Goal: Communication & Community: Answer question/provide support

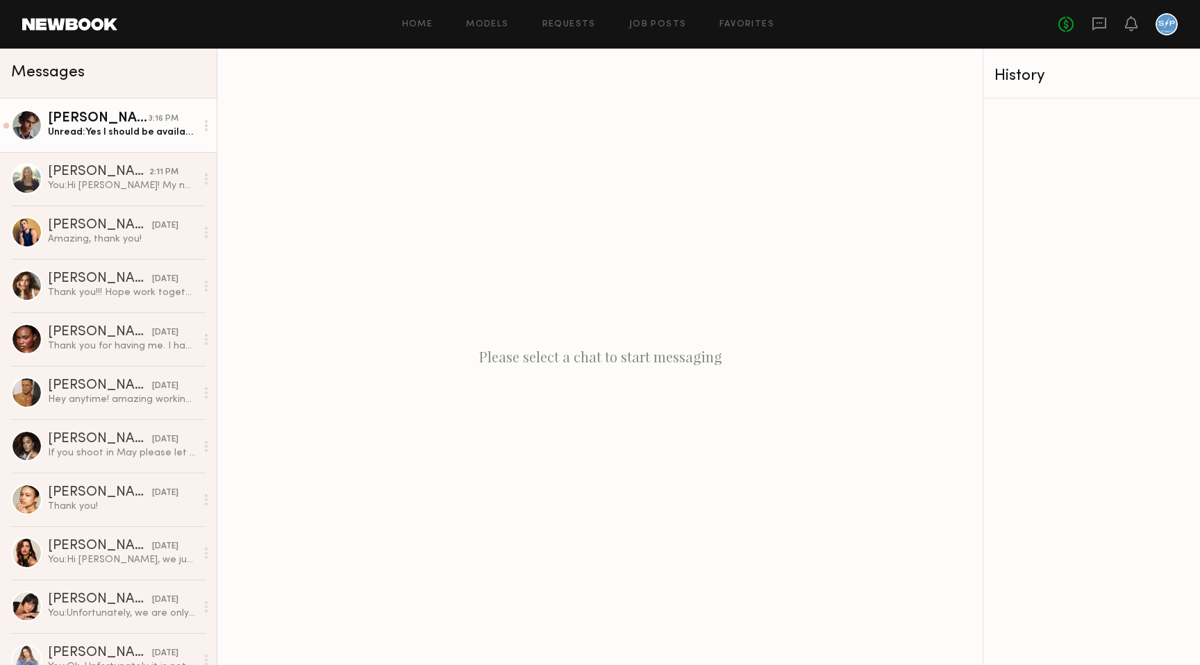
click at [111, 135] on div "Unread: Yes I should be available" at bounding box center [122, 132] width 148 height 13
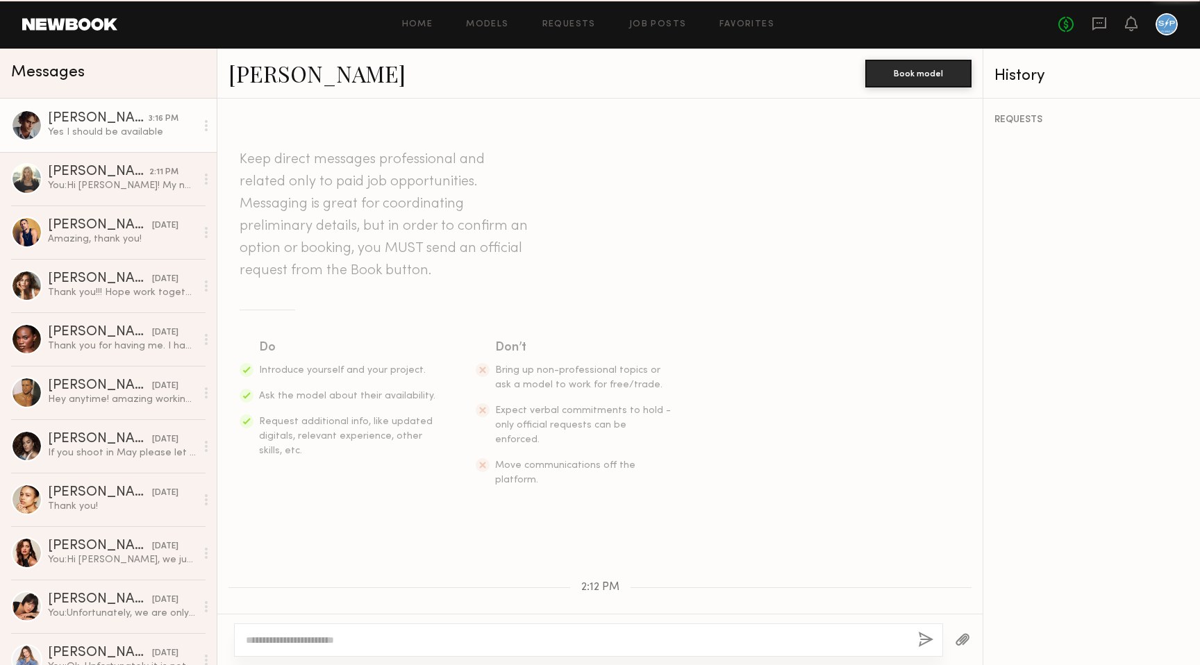
scroll to position [235, 0]
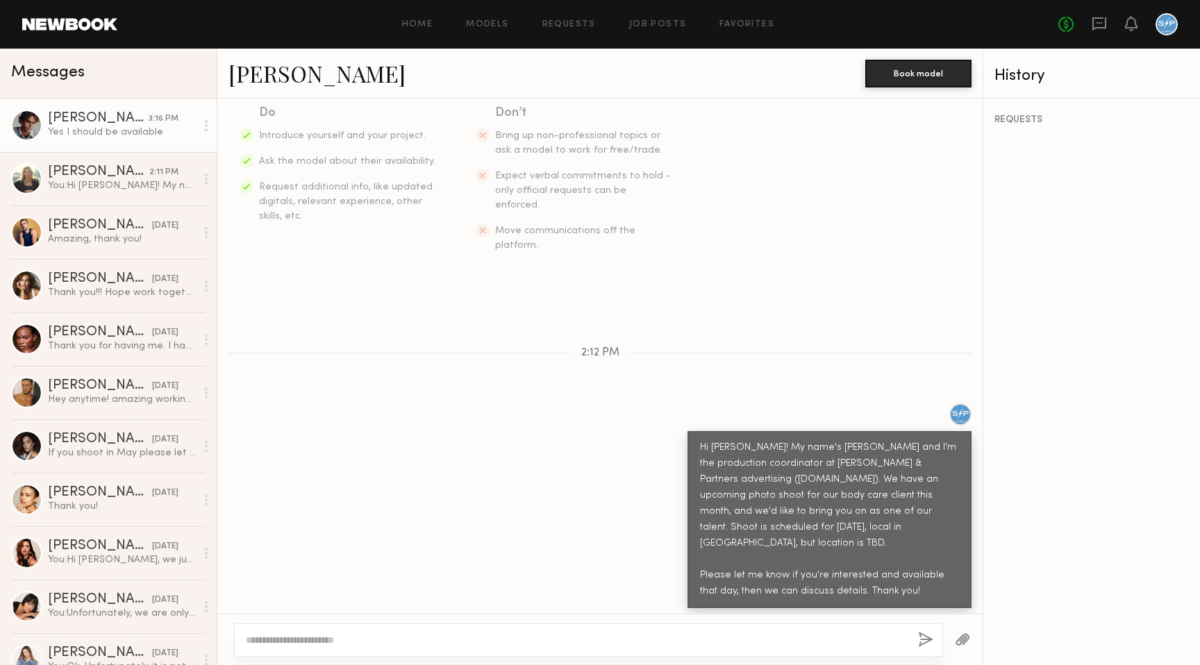
click at [283, 72] on link "Ethan B." at bounding box center [316, 73] width 177 height 30
click at [630, 257] on div "Keep direct messages professional and related only to paid job opportunities. M…" at bounding box center [599, 83] width 765 height 428
click at [130, 186] on div "You: Hi Daphne! My name's Brady and I'm the production coordinator at Siltanen …" at bounding box center [122, 185] width 148 height 13
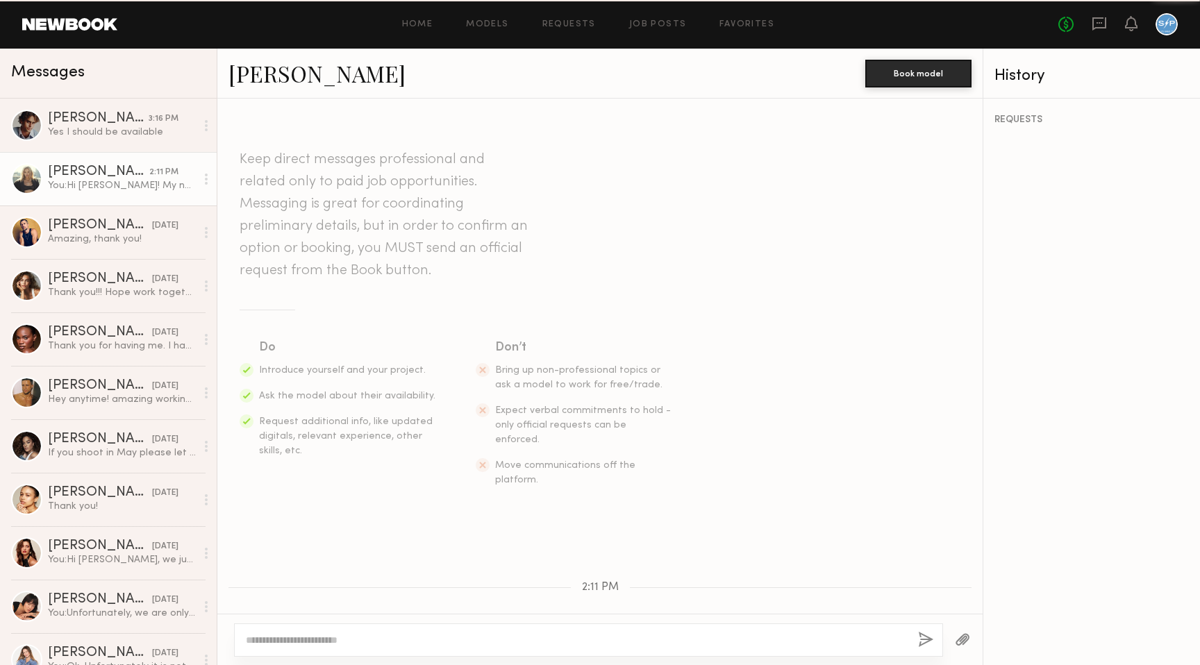
scroll to position [196, 0]
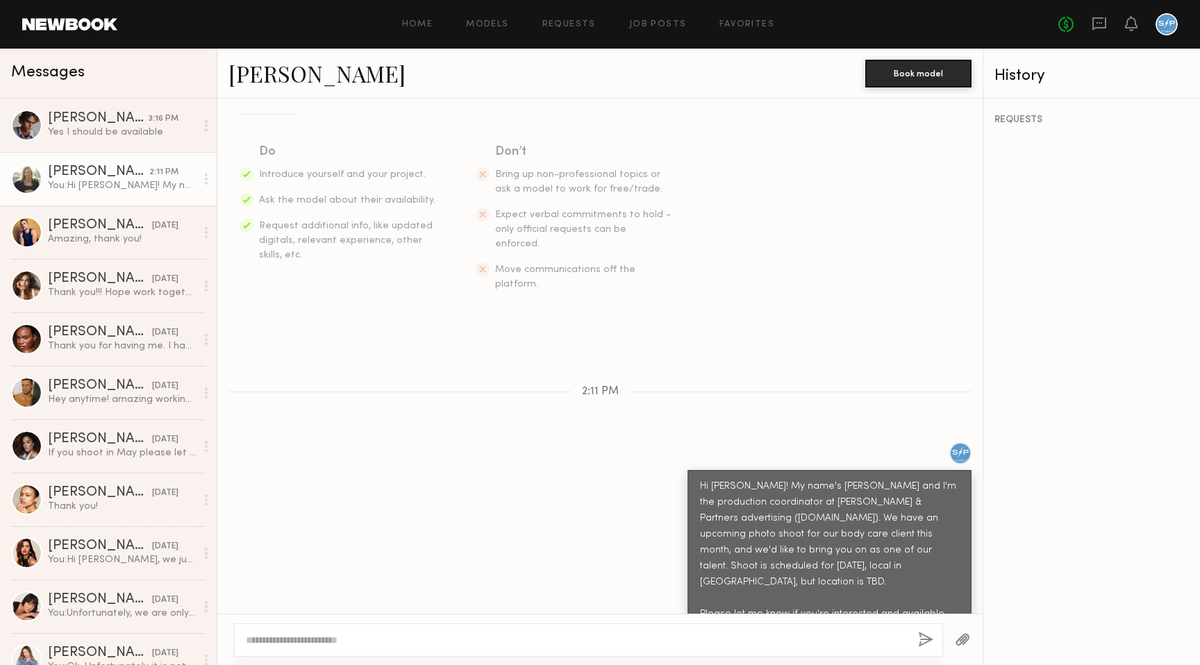
click at [299, 77] on link "Daphne L." at bounding box center [316, 73] width 177 height 30
click at [77, 123] on div "Ethan B." at bounding box center [98, 119] width 101 height 14
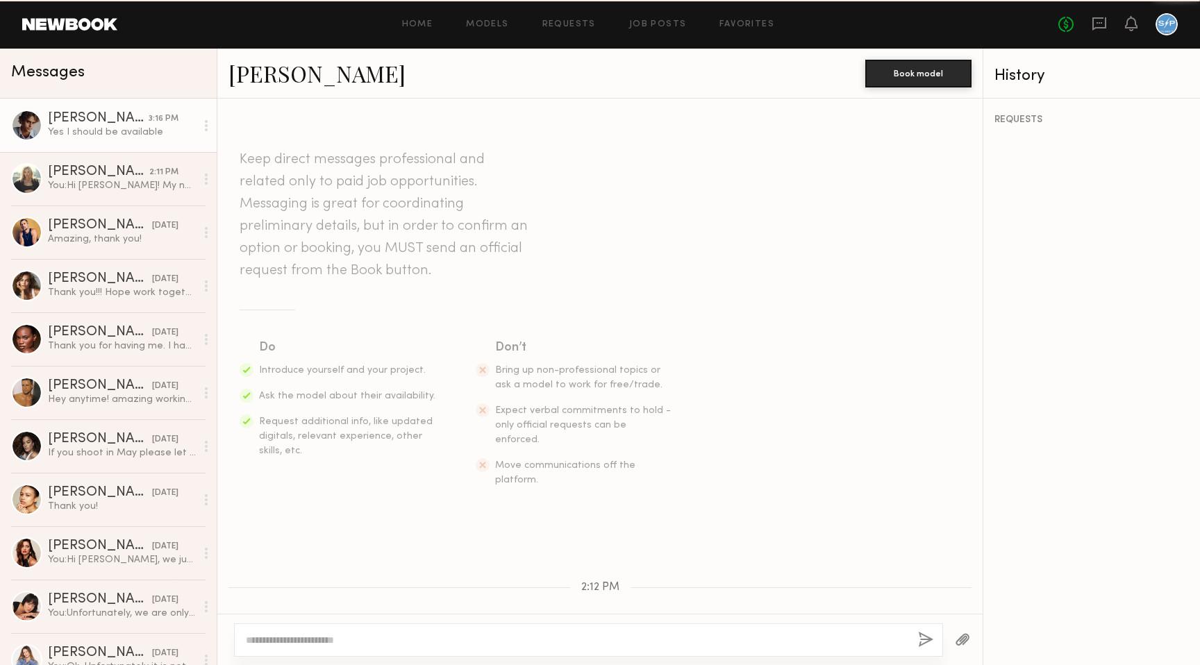
scroll to position [235, 0]
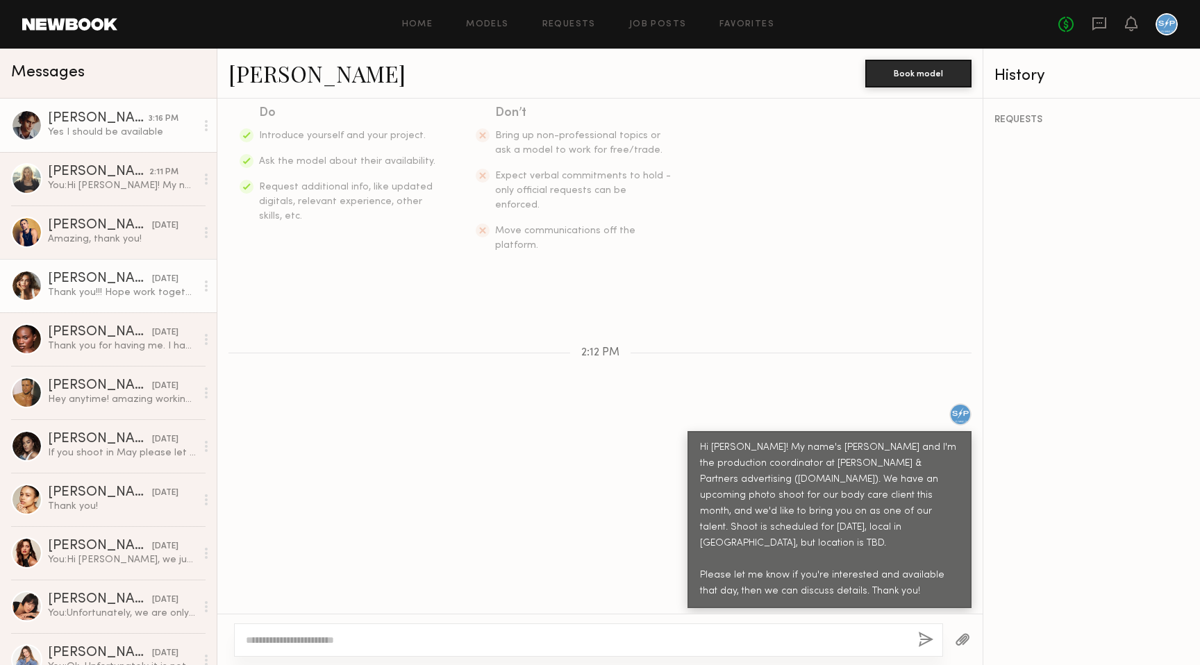
click at [92, 284] on div "Mariana P." at bounding box center [100, 279] width 104 height 14
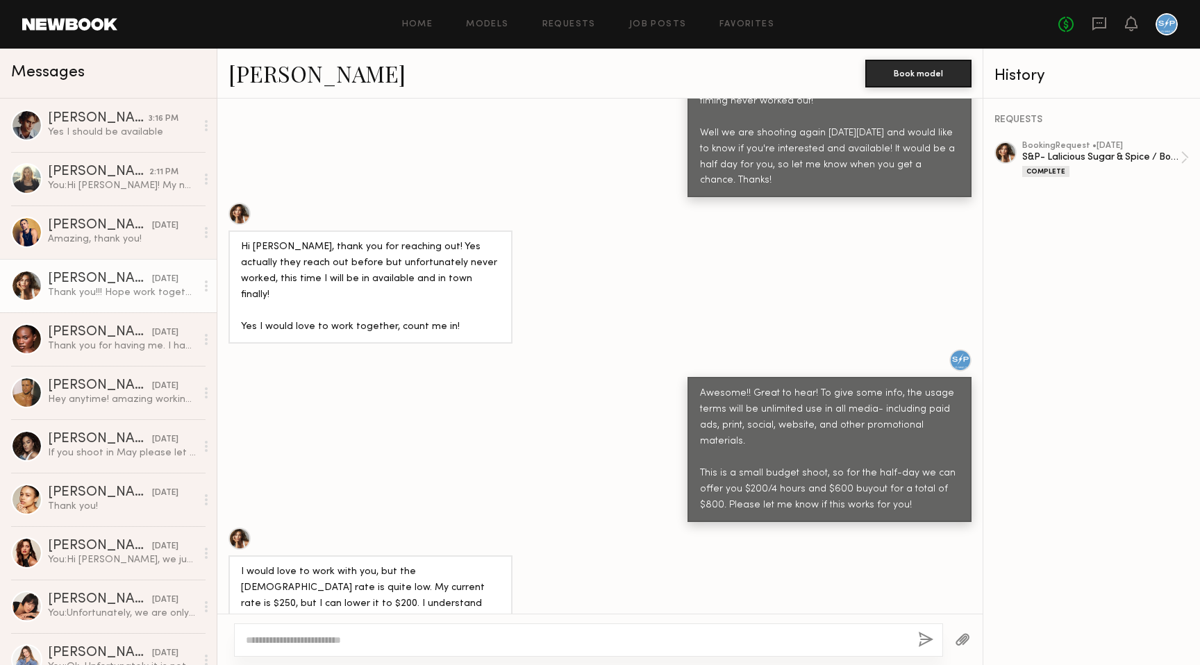
scroll to position [708, 0]
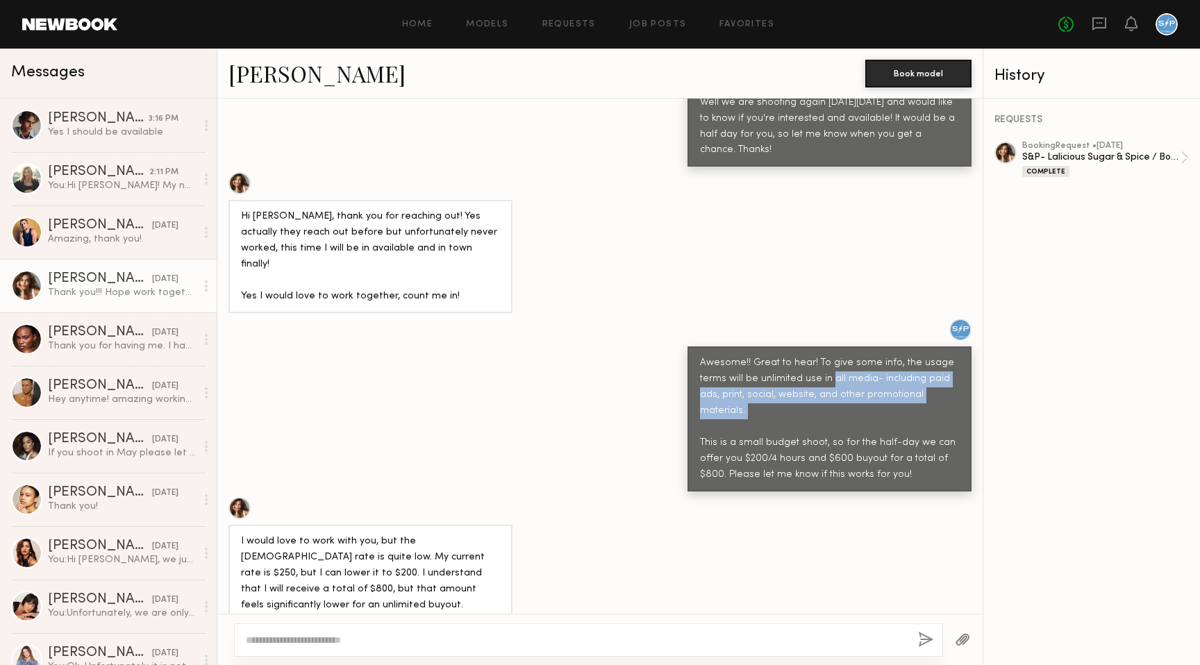
drag, startPoint x: 828, startPoint y: 318, endPoint x: 966, endPoint y: 356, distance: 142.7
click at [966, 357] on div "Awesome!! Great to hear! To give some info, the usage terms will be unlimited u…" at bounding box center [829, 418] width 284 height 145
copy div "all media- including paid ads, print, social, website, and other promotional ma…"
click at [753, 319] on div at bounding box center [829, 330] width 284 height 22
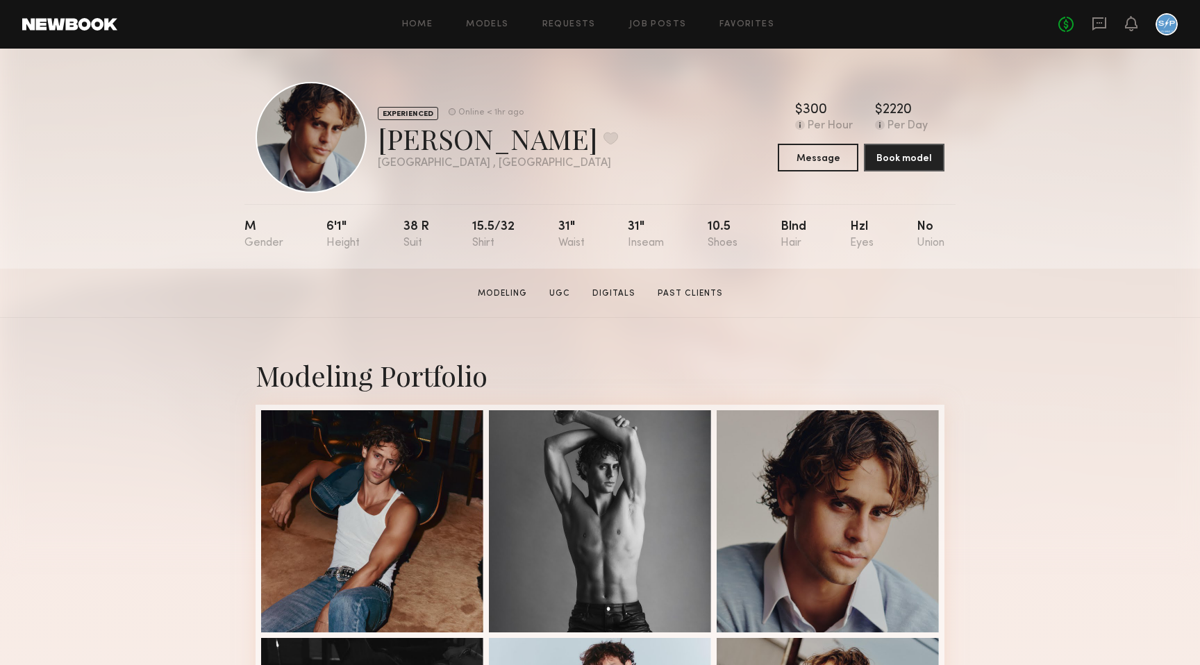
click at [550, 99] on div "EXPERIENCED Online < 1hr ago Ethan B. Favorite Los Angeles , CA Online < 1hr ag…" at bounding box center [600, 137] width 689 height 111
click at [893, 74] on nb-model-profile-header "EXPERIENCED Online < 1hr ago Ethan B. Favorite Los Angeles , CA Online < 1hr ag…" at bounding box center [599, 121] width 711 height 144
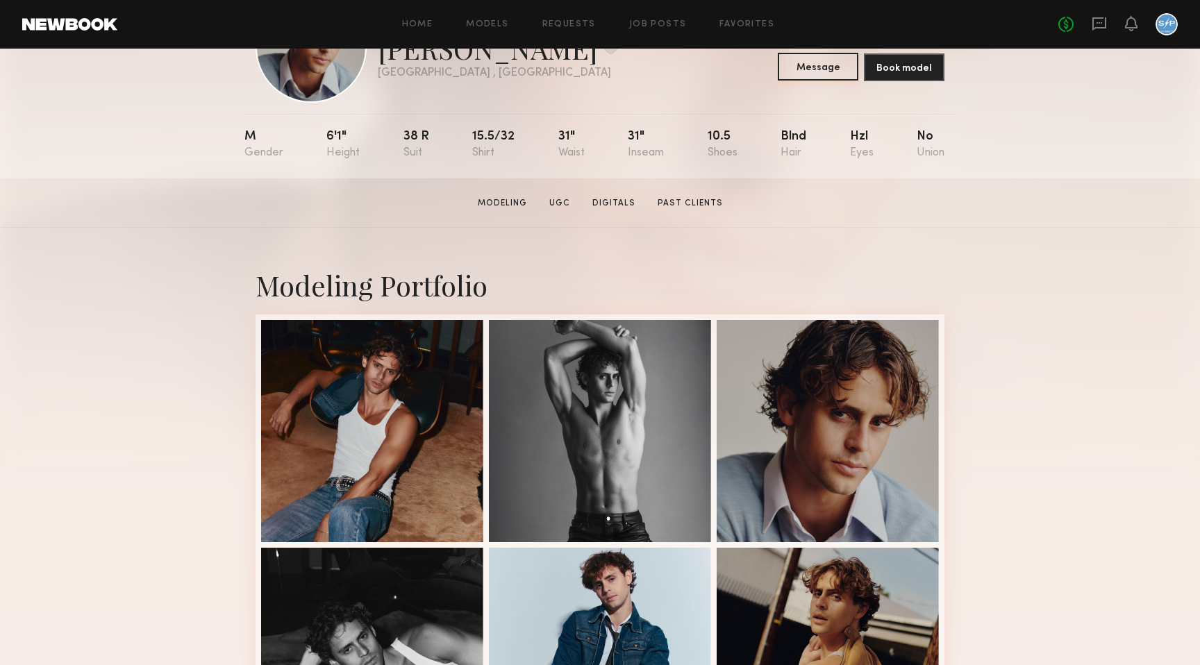
scroll to position [99, 0]
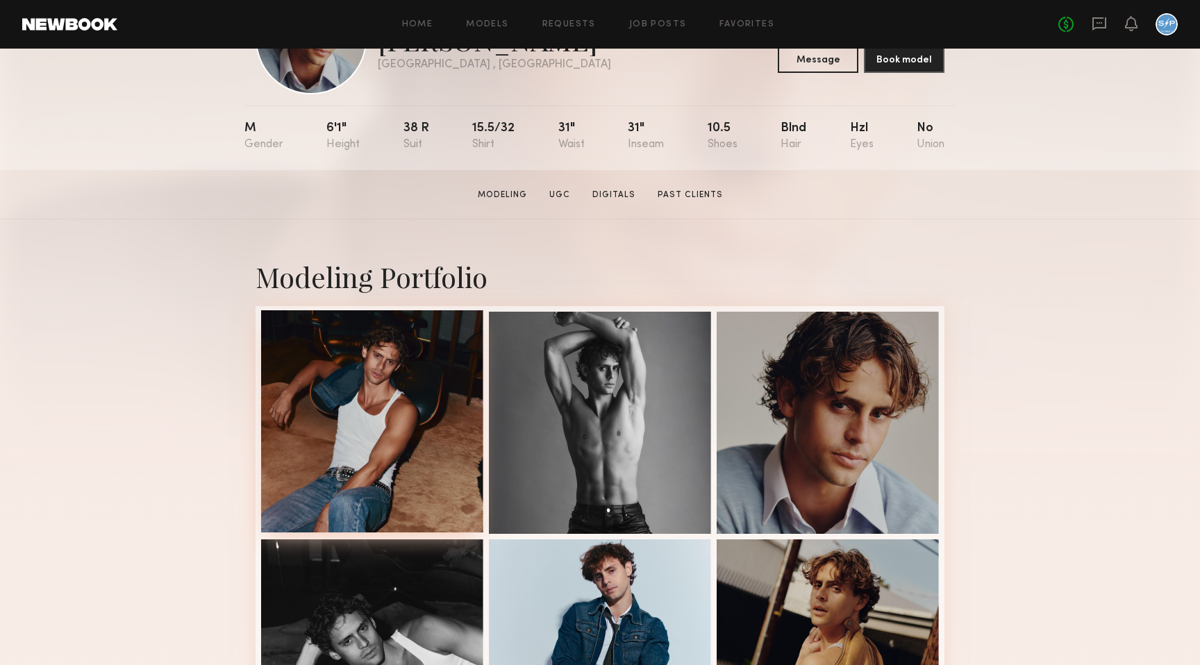
click at [383, 407] on div at bounding box center [372, 421] width 222 height 222
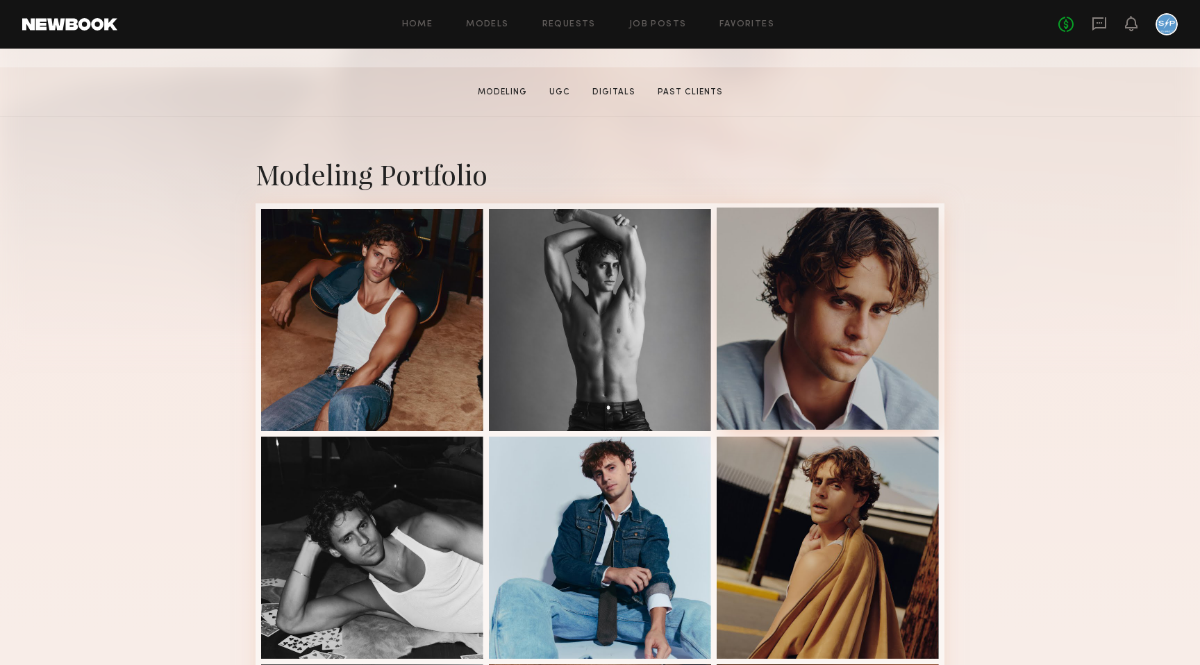
scroll to position [206, 0]
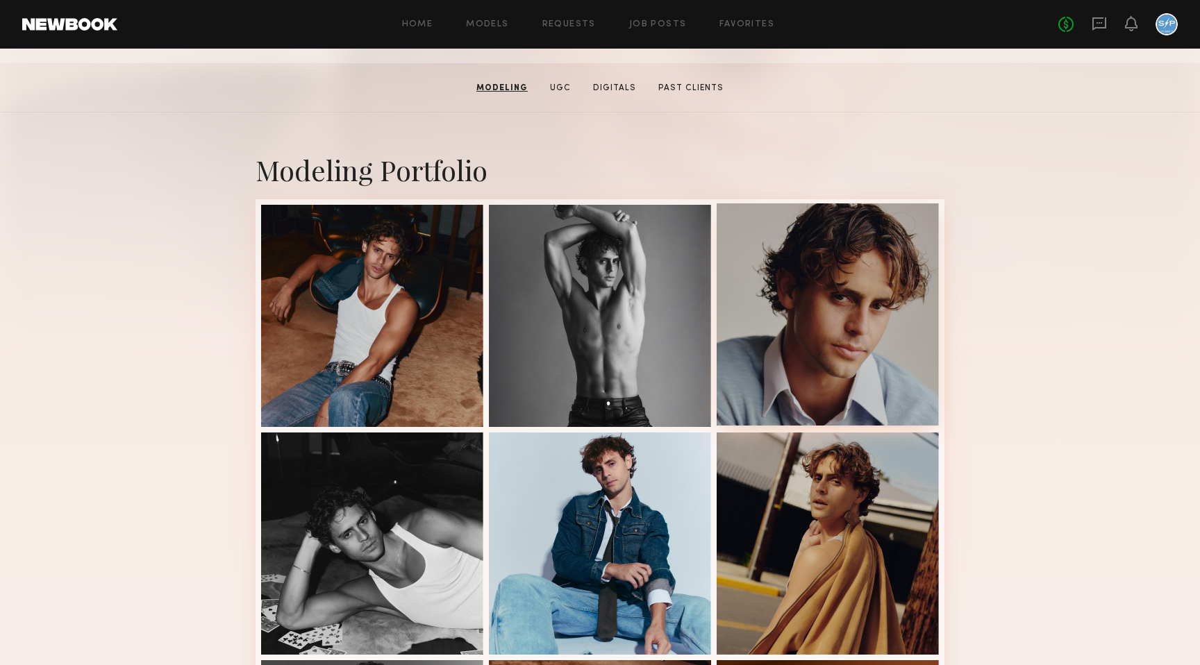
click at [860, 310] on div at bounding box center [828, 314] width 222 height 222
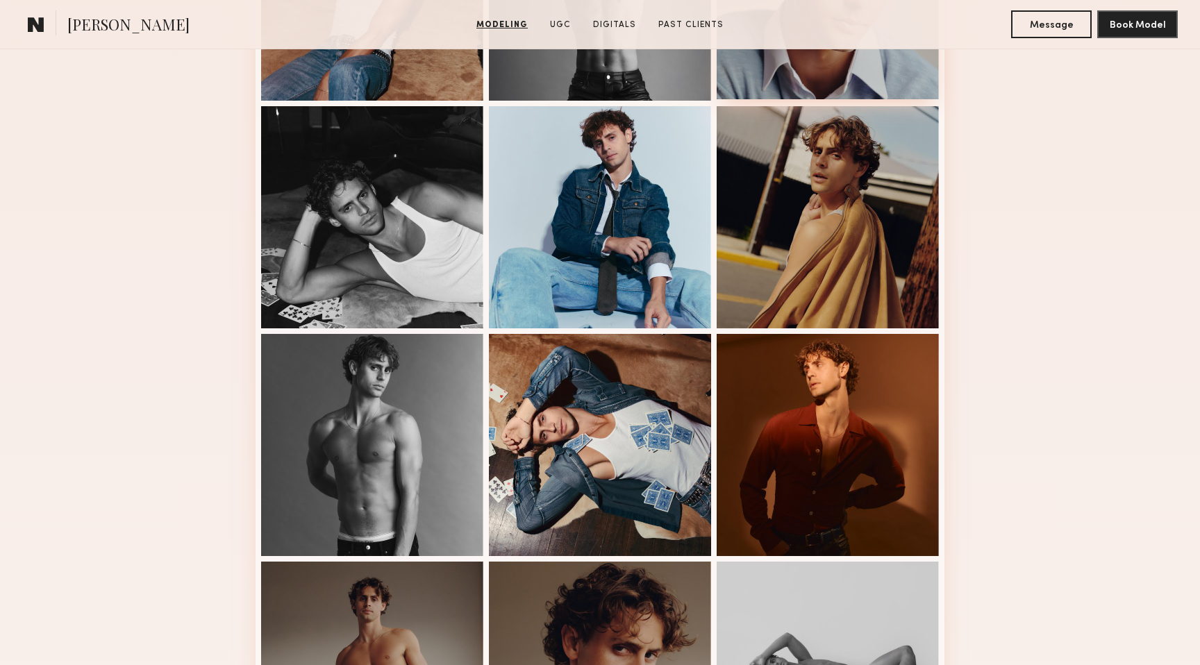
scroll to position [536, 0]
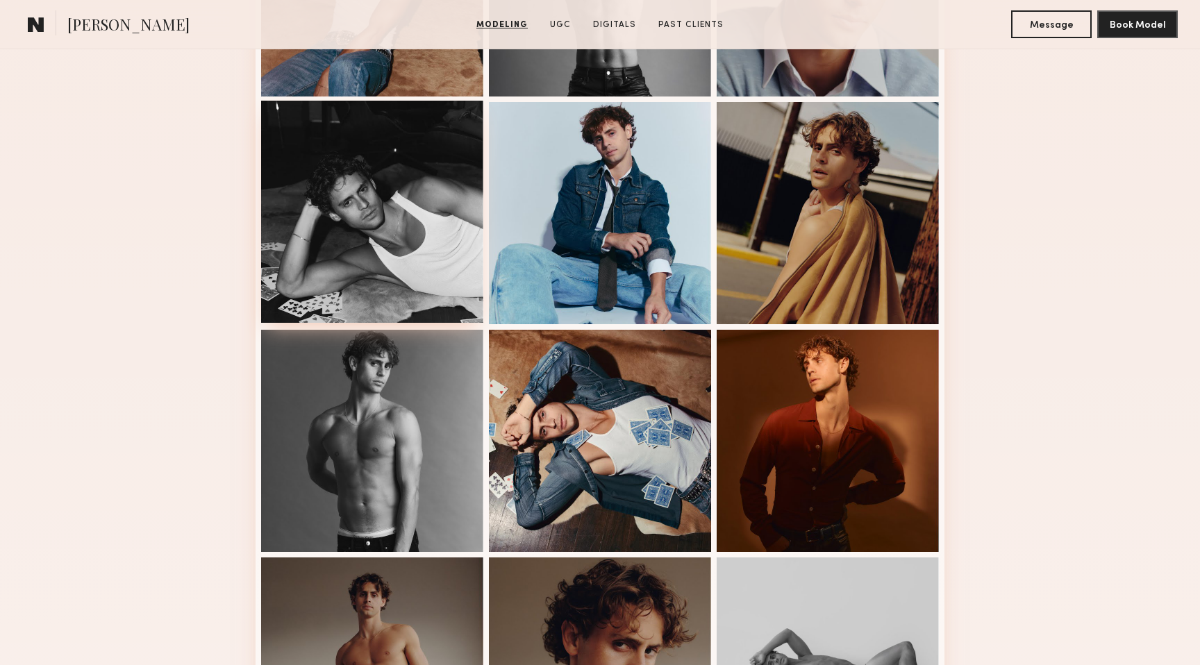
click at [378, 242] on div at bounding box center [372, 212] width 222 height 222
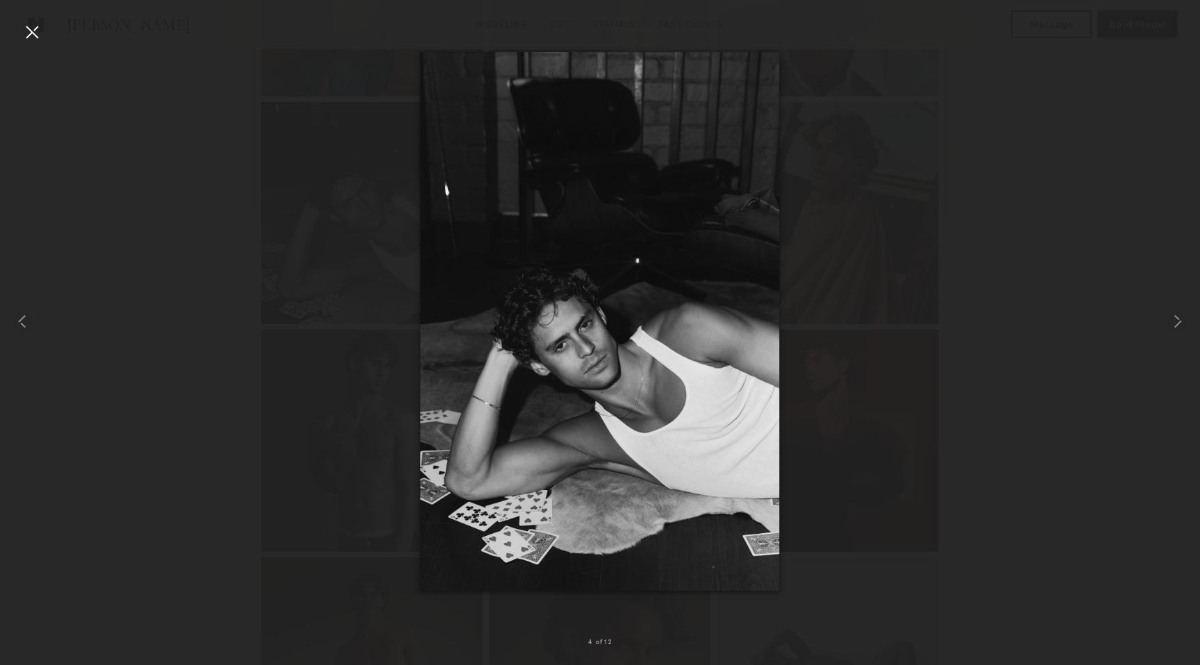
click at [1105, 515] on div at bounding box center [600, 321] width 1200 height 599
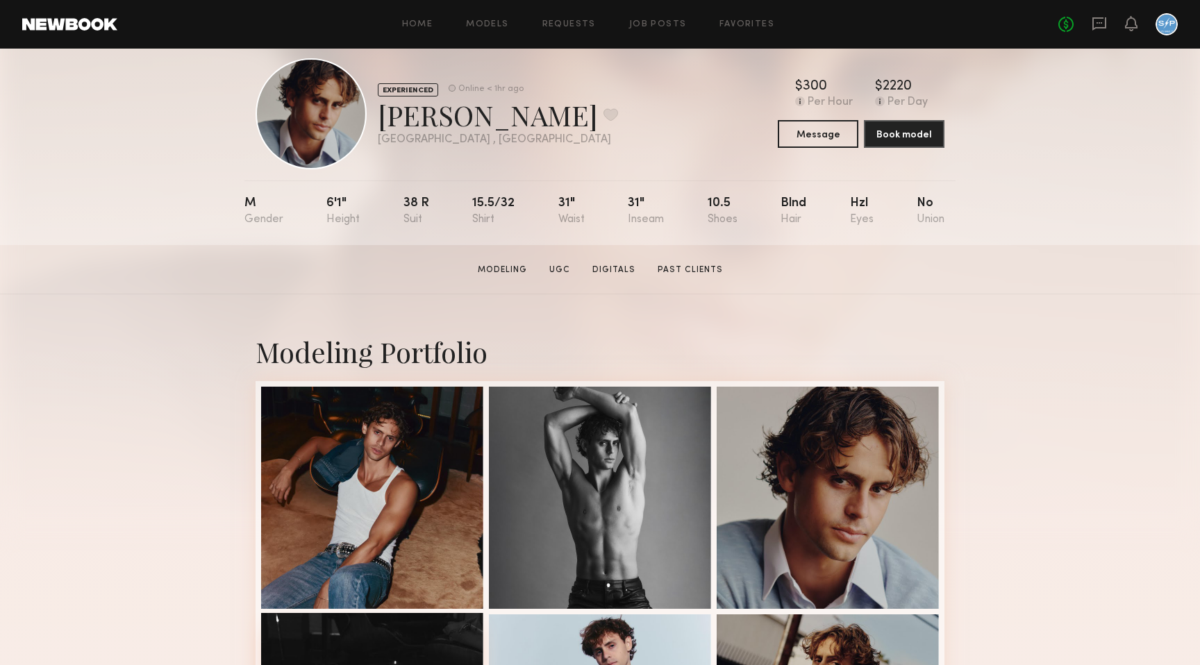
scroll to position [0, 0]
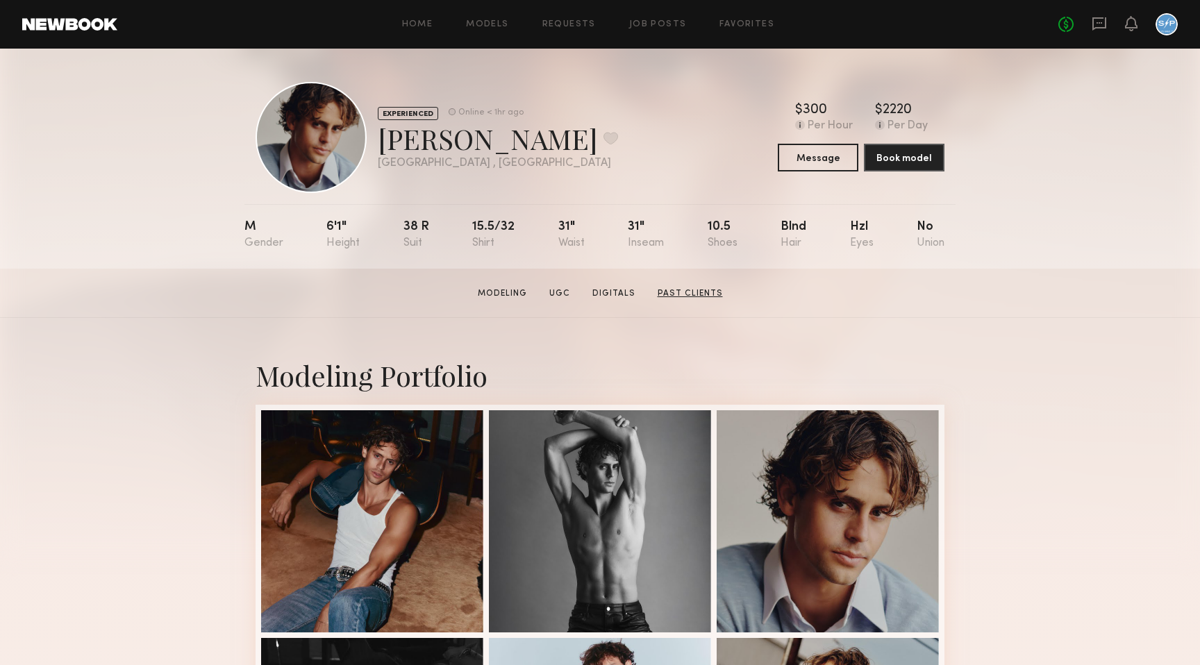
click at [705, 290] on link "Past Clients" at bounding box center [690, 293] width 76 height 12
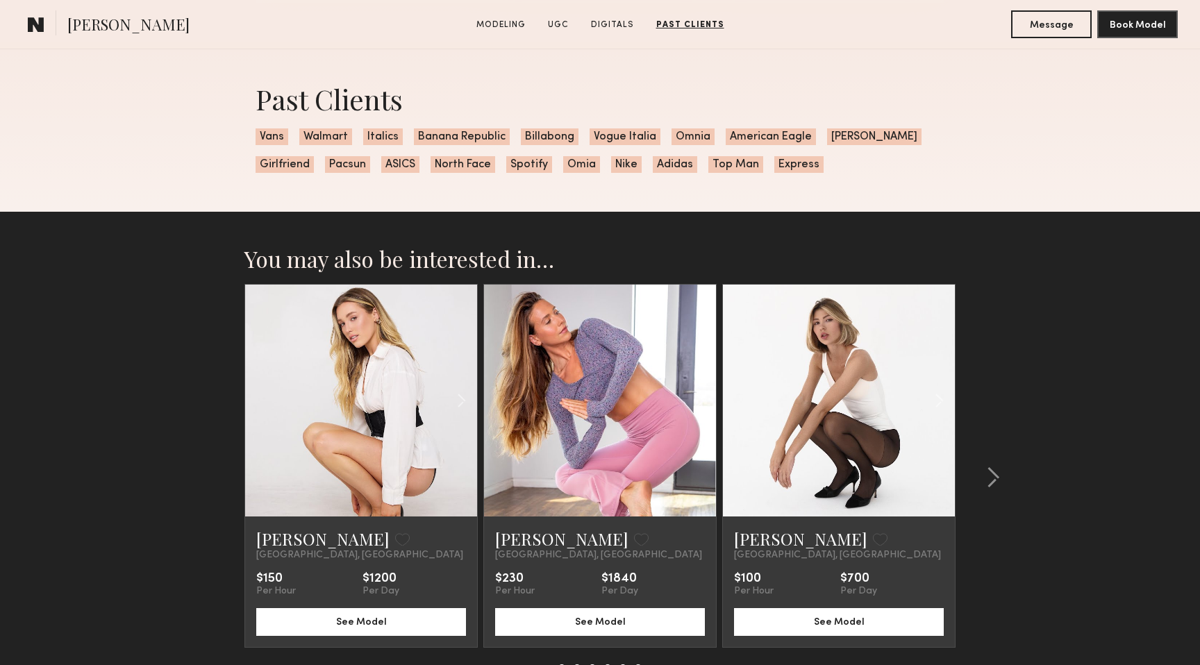
scroll to position [2355, 0]
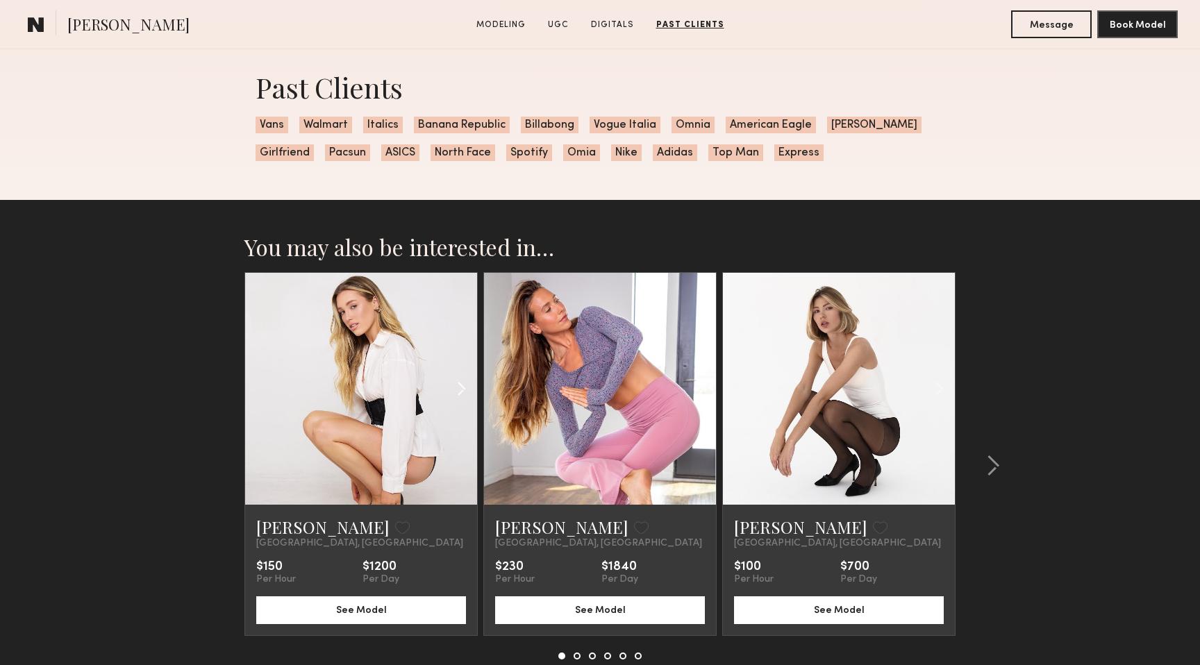
click at [460, 386] on common-icon at bounding box center [461, 389] width 20 height 26
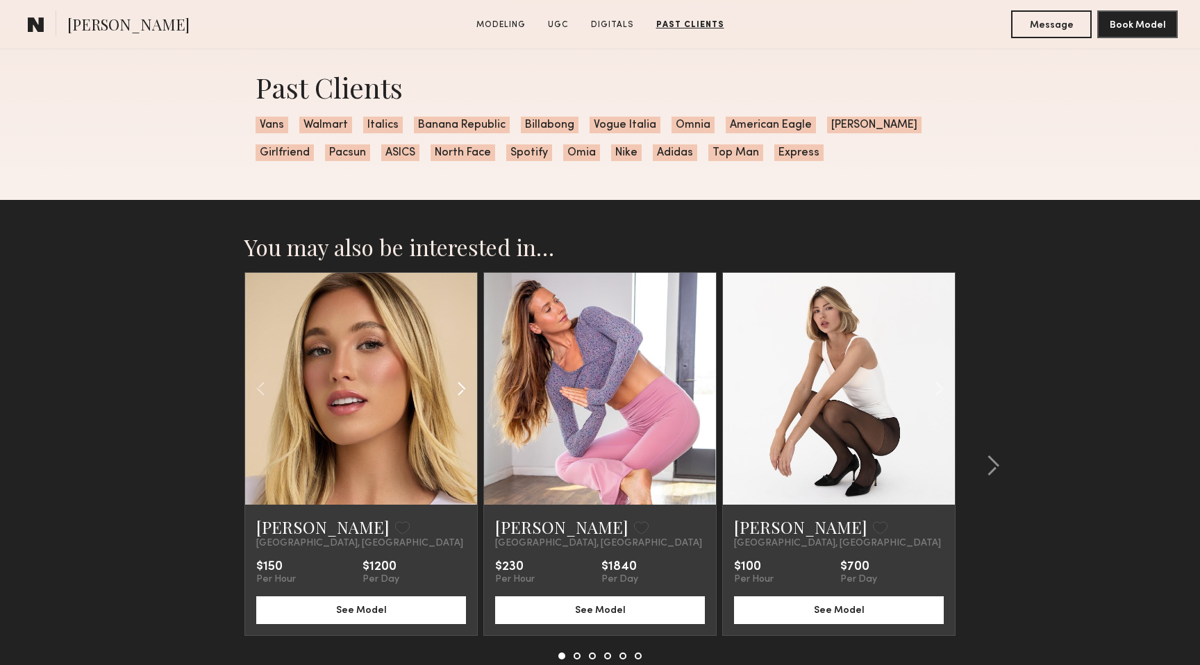
click at [460, 386] on common-icon at bounding box center [461, 389] width 20 height 26
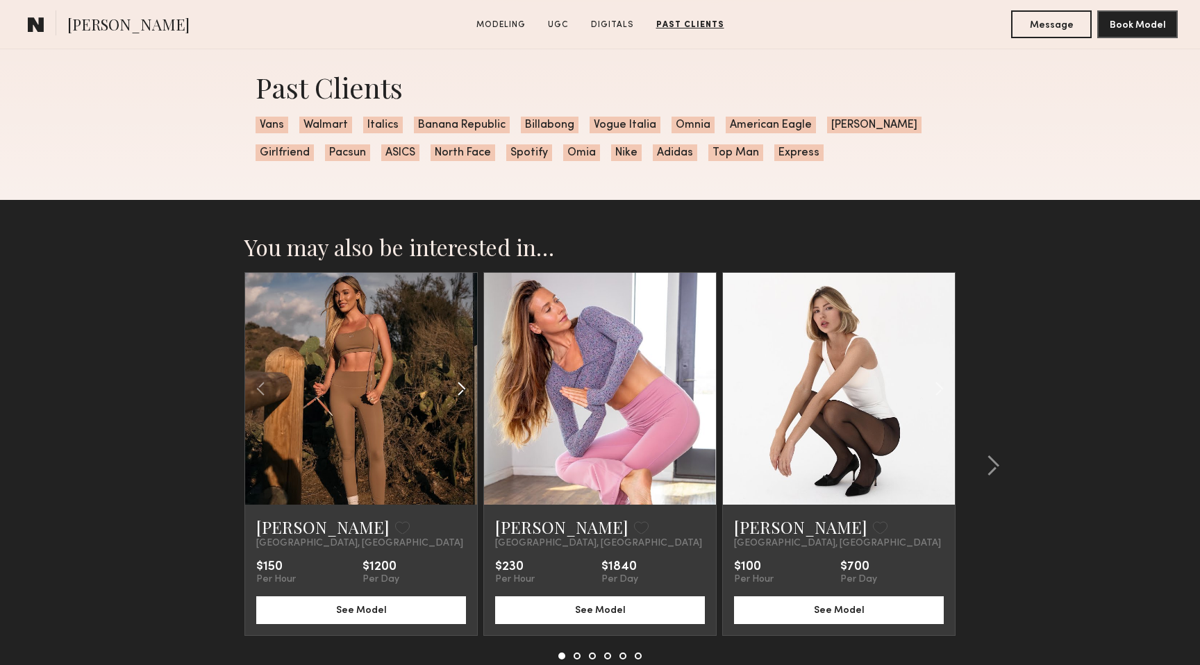
click at [460, 386] on common-icon at bounding box center [461, 389] width 20 height 26
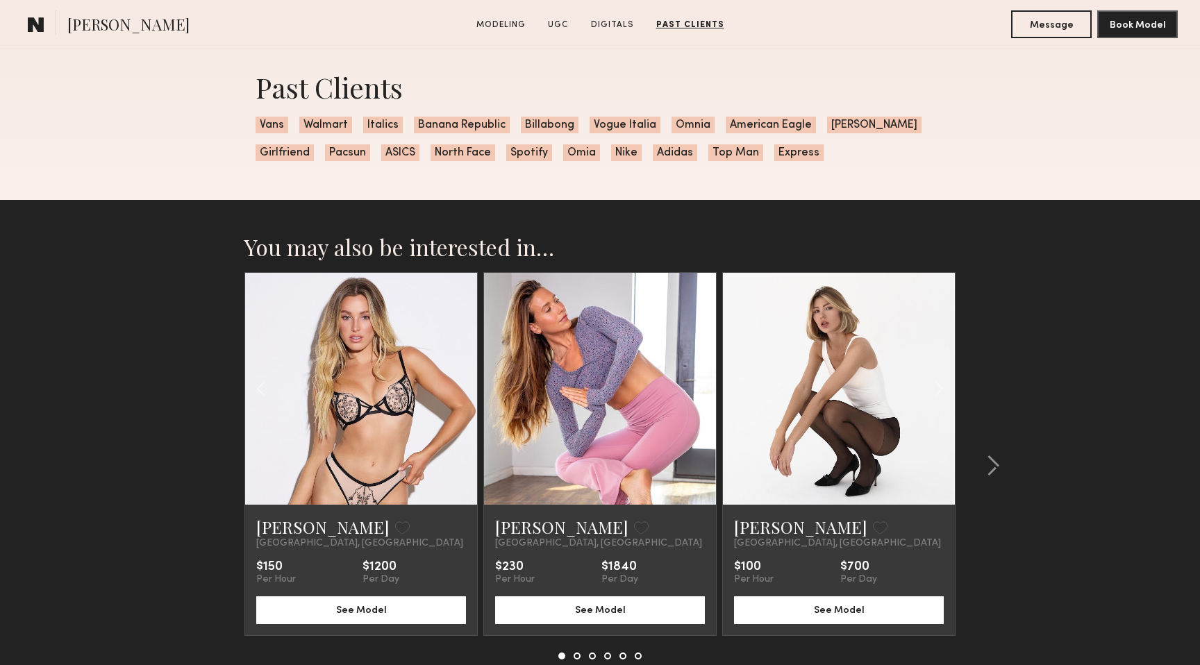
click at [460, 386] on div at bounding box center [361, 389] width 232 height 232
click at [698, 390] on common-icon at bounding box center [700, 389] width 20 height 26
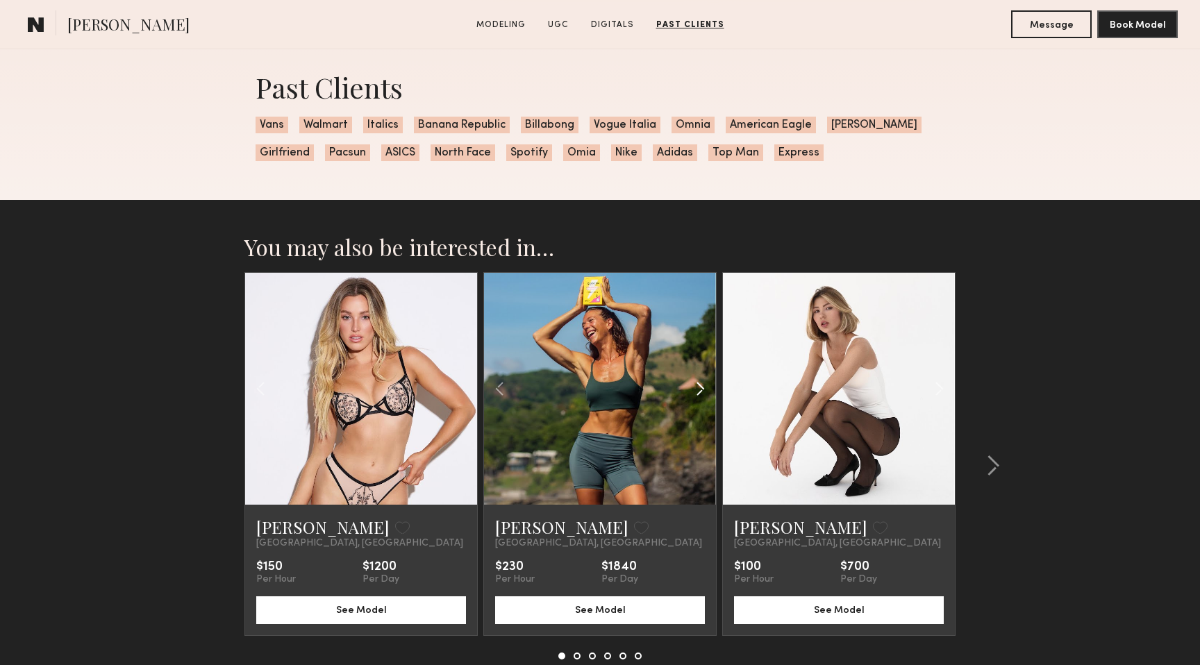
click at [698, 391] on common-icon at bounding box center [700, 389] width 20 height 26
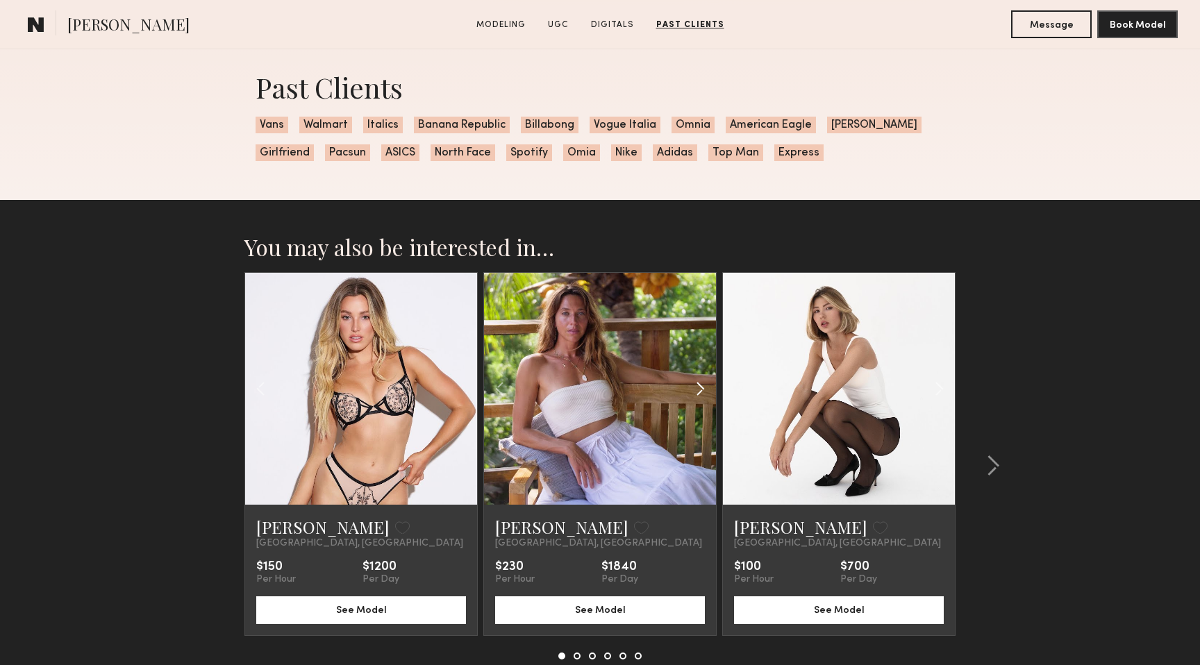
click at [698, 391] on common-icon at bounding box center [700, 389] width 20 height 26
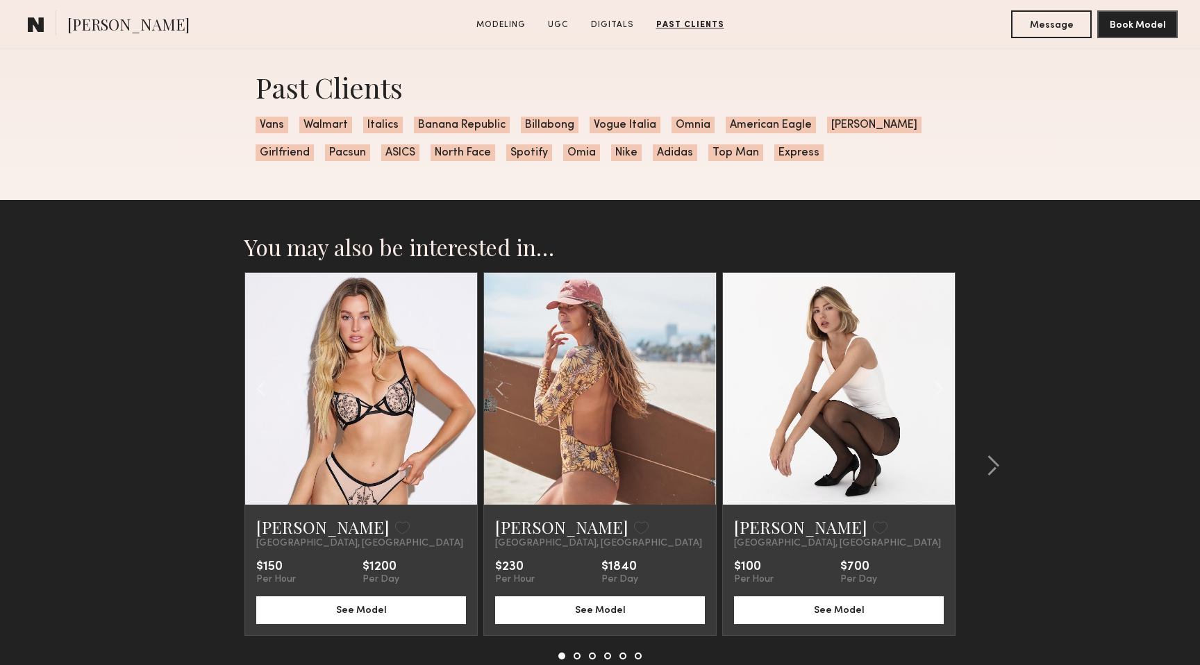
click at [698, 391] on div at bounding box center [600, 389] width 232 height 232
click at [937, 385] on common-icon at bounding box center [939, 389] width 20 height 26
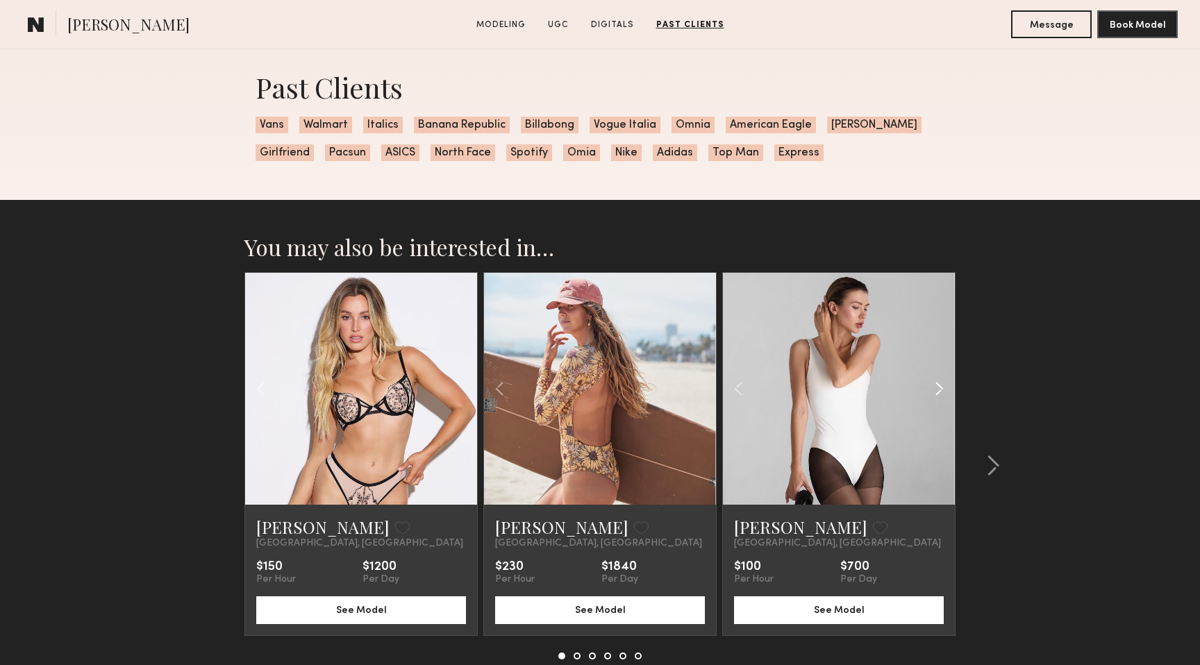
click at [937, 385] on common-icon at bounding box center [939, 389] width 20 height 26
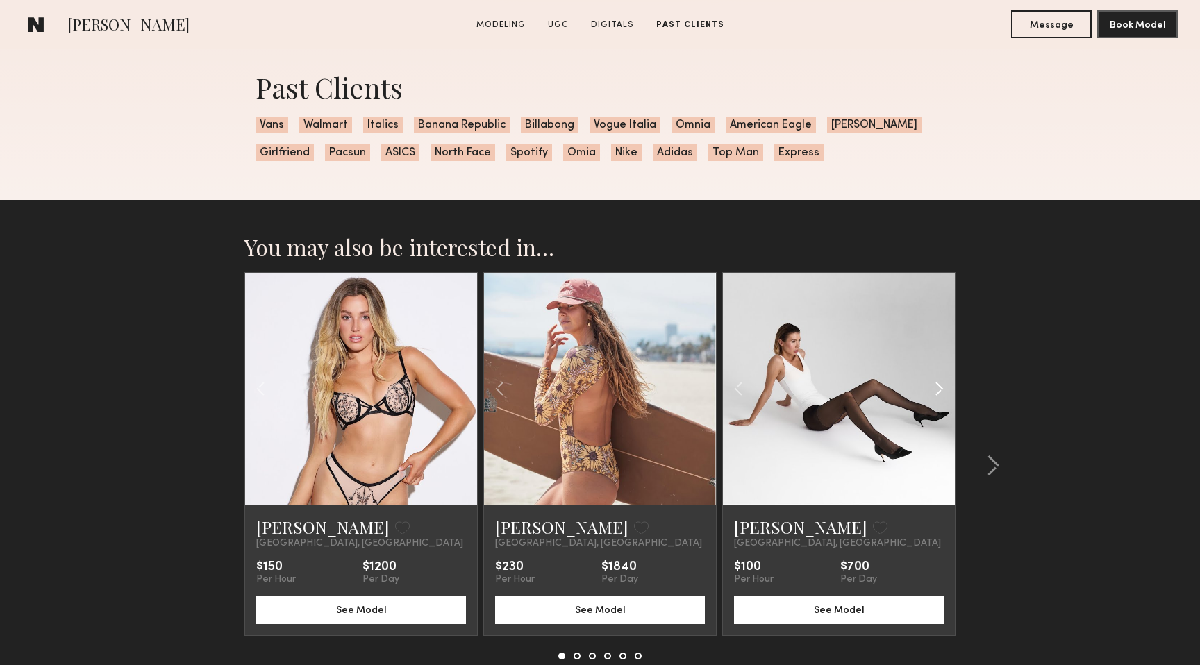
click at [937, 385] on common-icon at bounding box center [939, 389] width 20 height 26
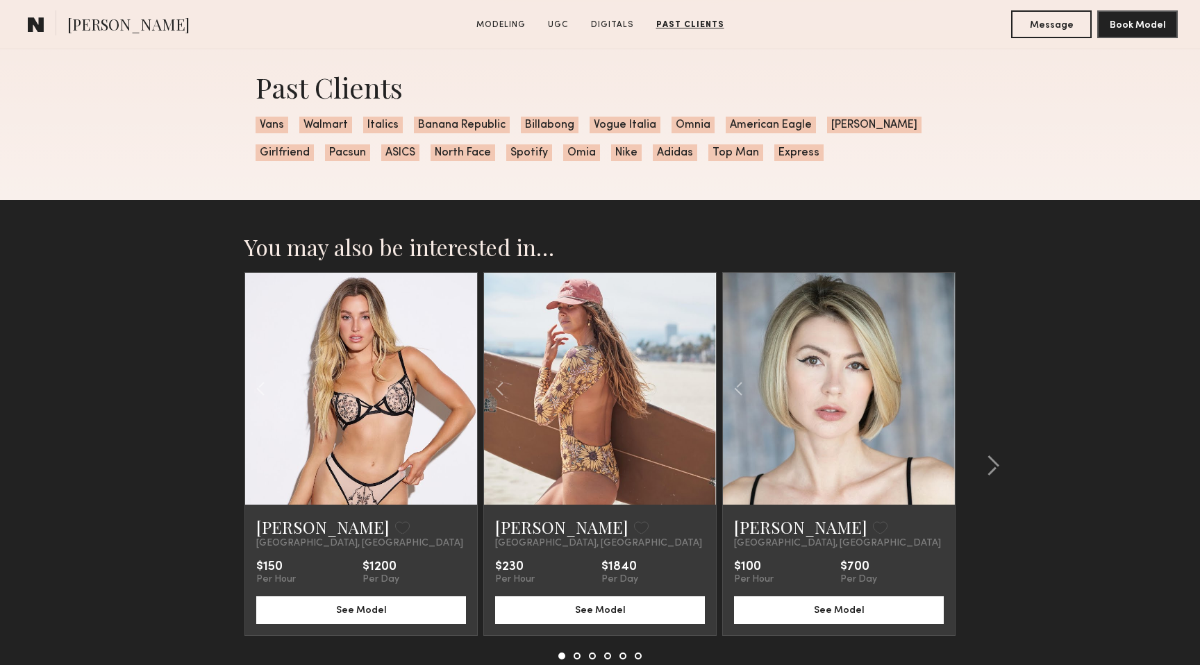
click at [937, 385] on div at bounding box center [839, 389] width 232 height 232
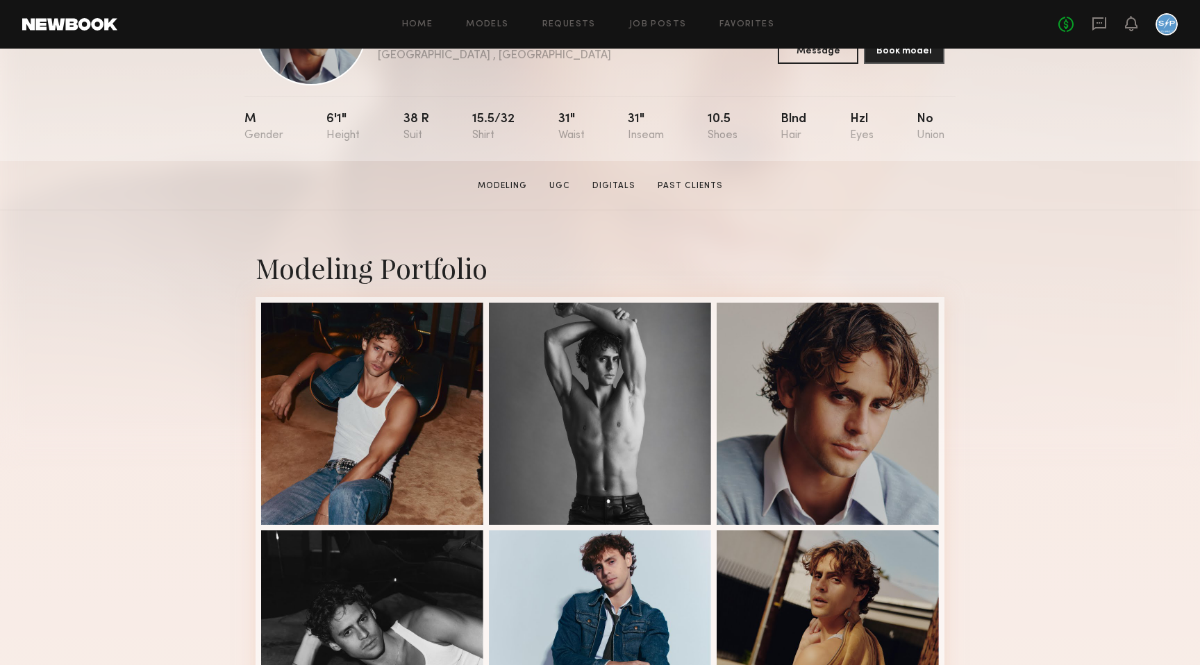
scroll to position [0, 0]
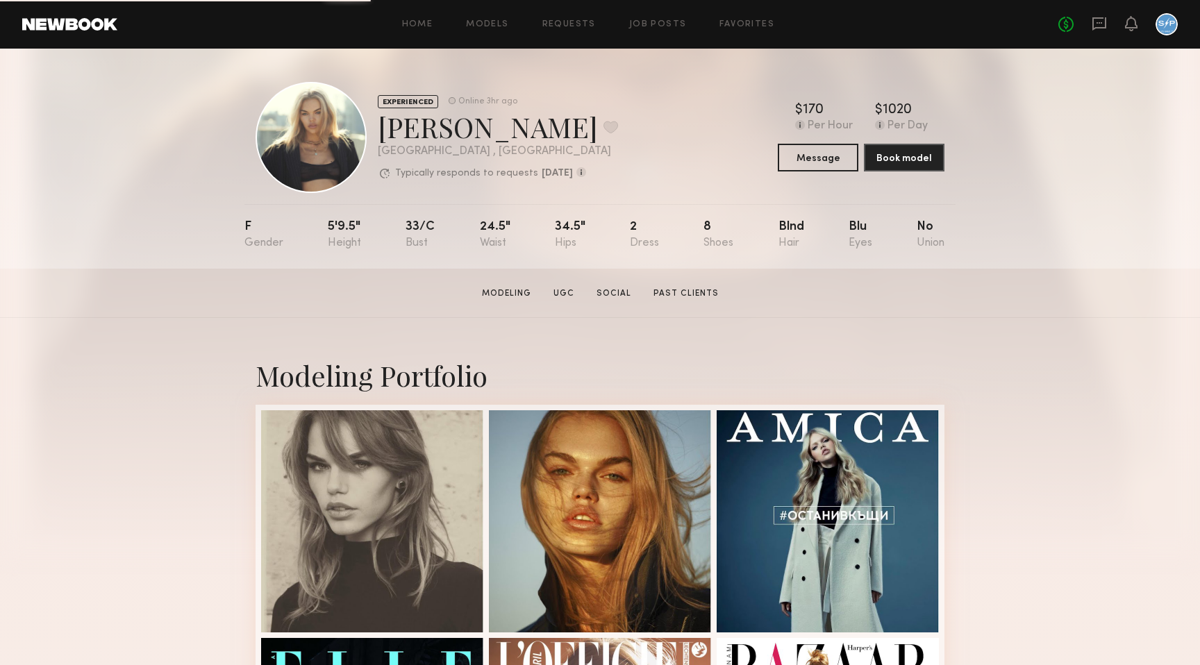
click at [1017, 144] on div "EXPERIENCED Online 3hr ago [PERSON_NAME] Favorite [GEOGRAPHIC_DATA] , [GEOGRAPH…" at bounding box center [600, 159] width 1200 height 220
click at [1066, 140] on div "EXPERIENCED Online 3hr ago [PERSON_NAME] Favorite [GEOGRAPHIC_DATA] , [GEOGRAPH…" at bounding box center [600, 159] width 1200 height 220
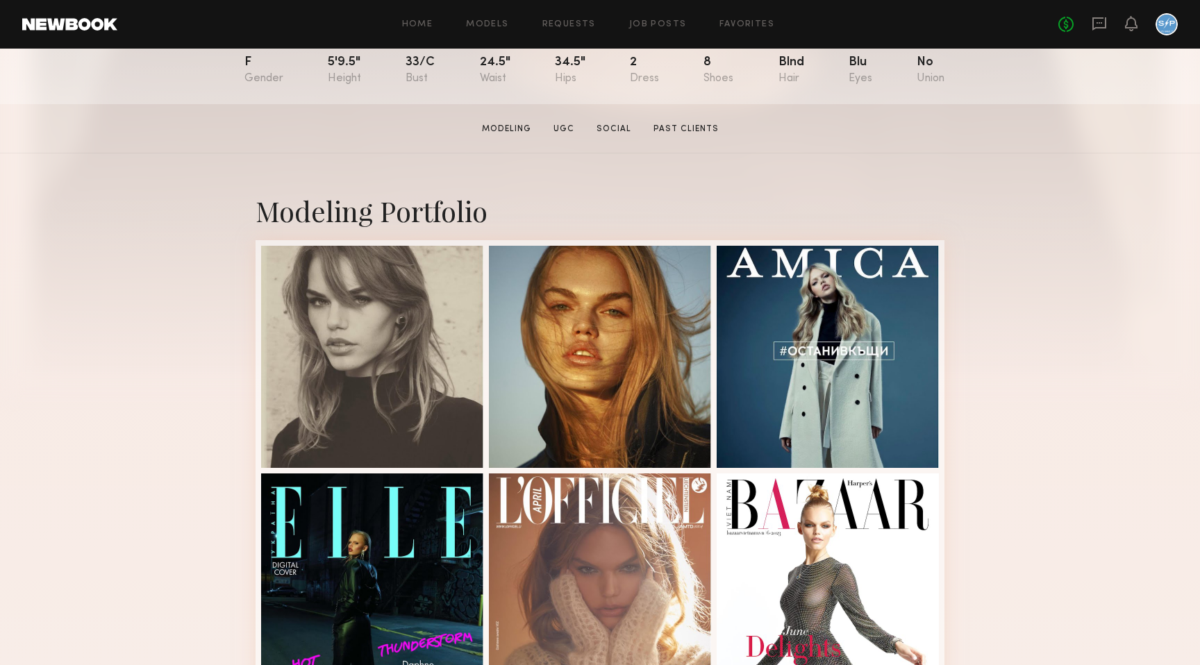
scroll to position [239, 0]
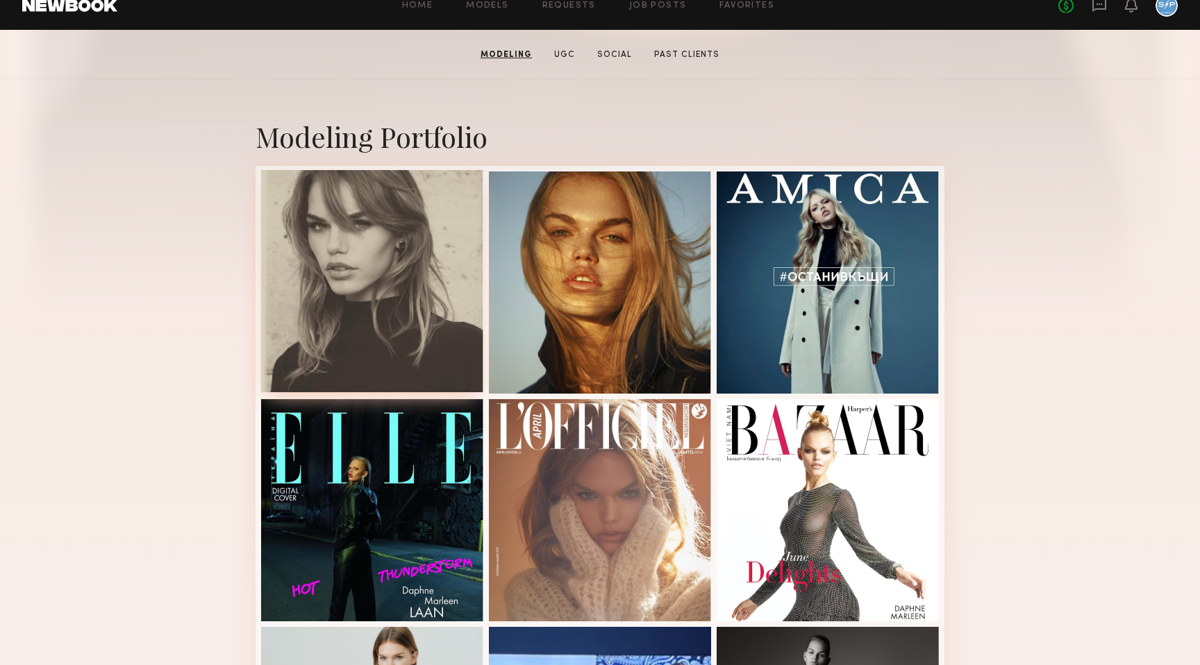
click at [392, 249] on div at bounding box center [372, 281] width 222 height 222
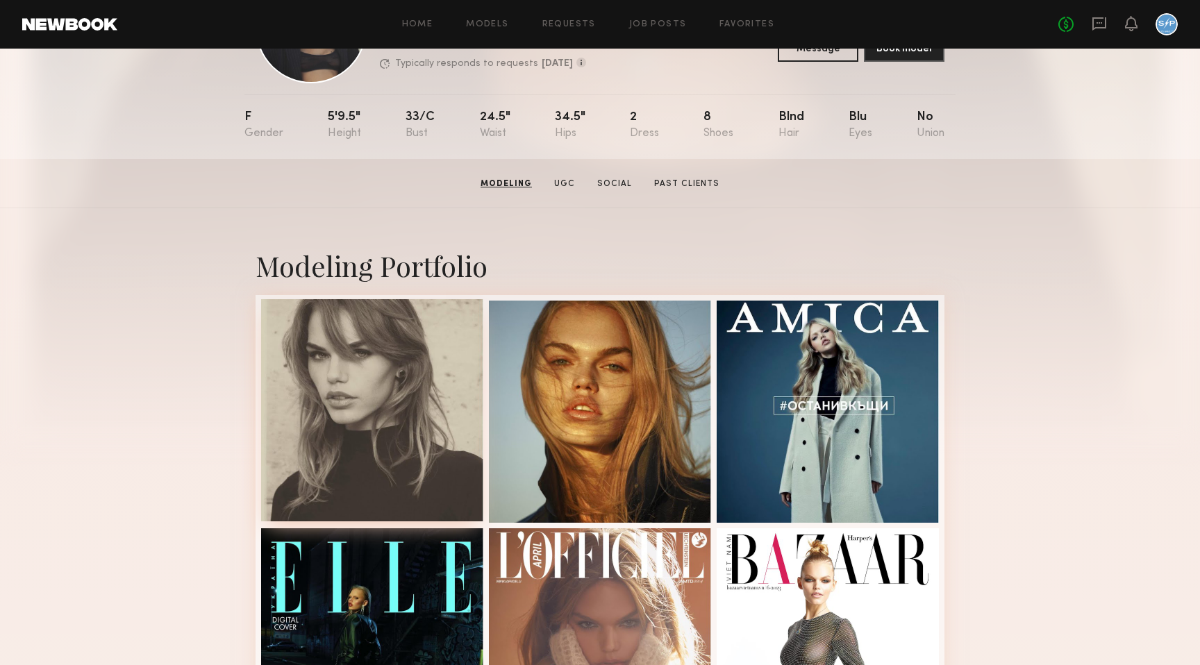
scroll to position [0, 0]
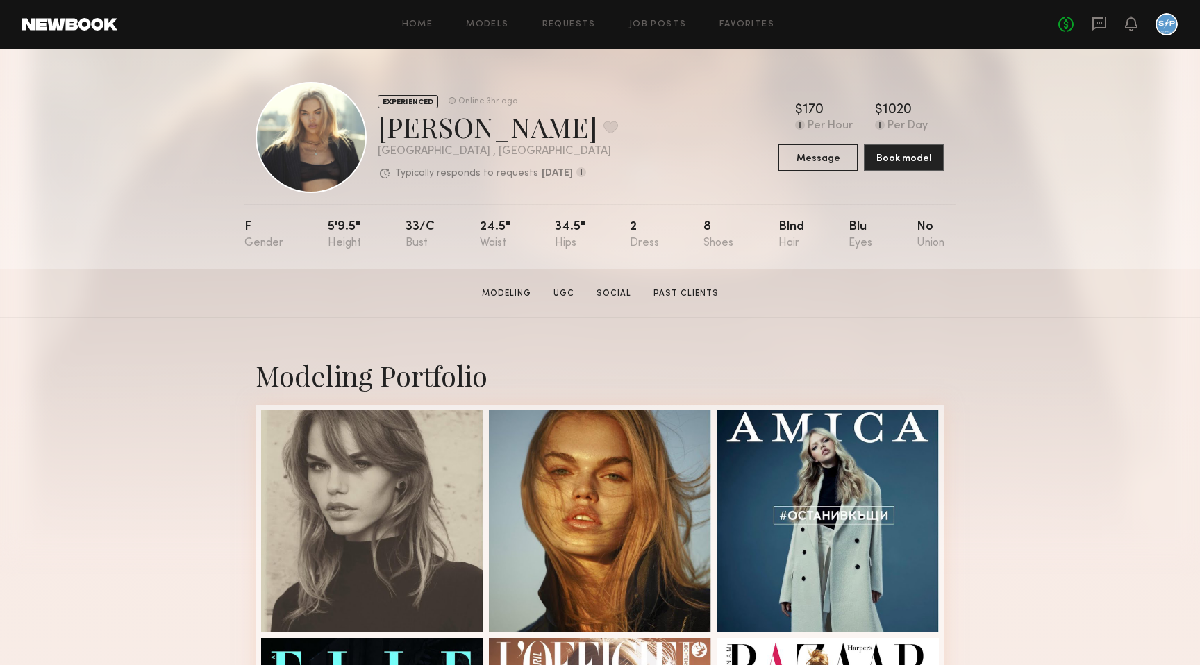
click at [676, 101] on div "EXPERIENCED Online 3hr ago [PERSON_NAME] Favorite [GEOGRAPHIC_DATA] , [GEOGRAPH…" at bounding box center [600, 137] width 689 height 111
